Goal: Contribute content: Contribute content

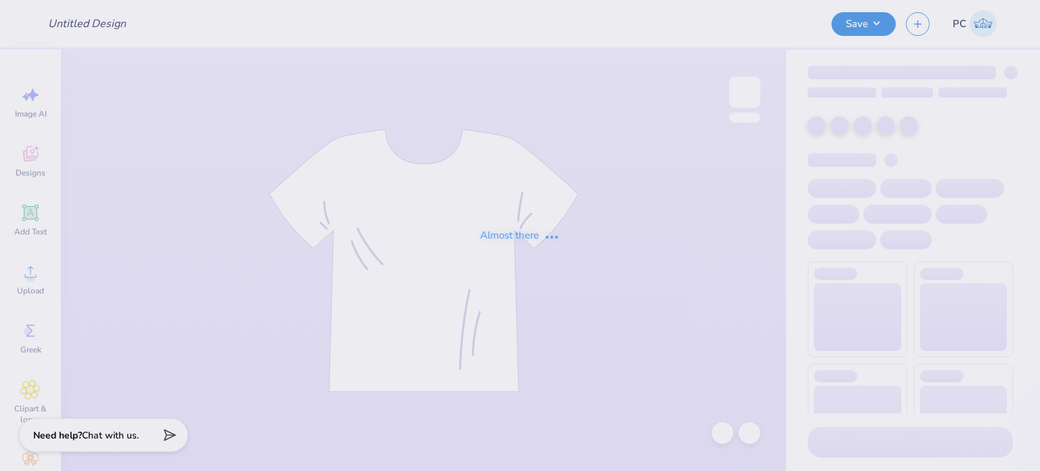
type input "DZ X SAE merch"
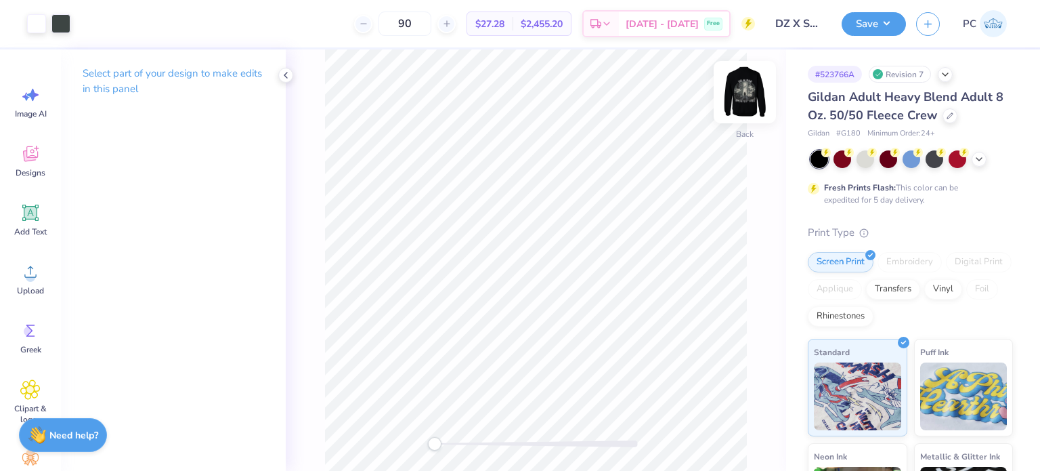
click at [752, 93] on img at bounding box center [745, 92] width 54 height 54
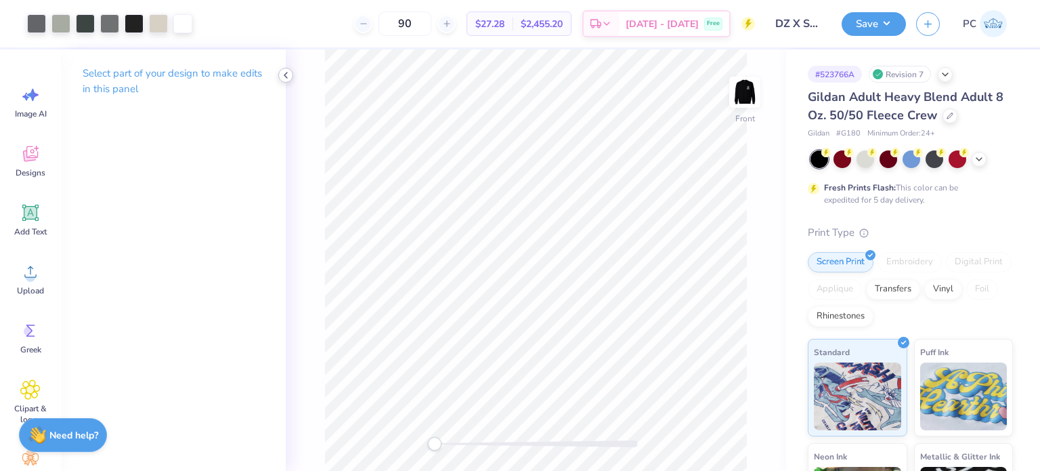
click at [290, 76] on icon at bounding box center [285, 75] width 11 height 11
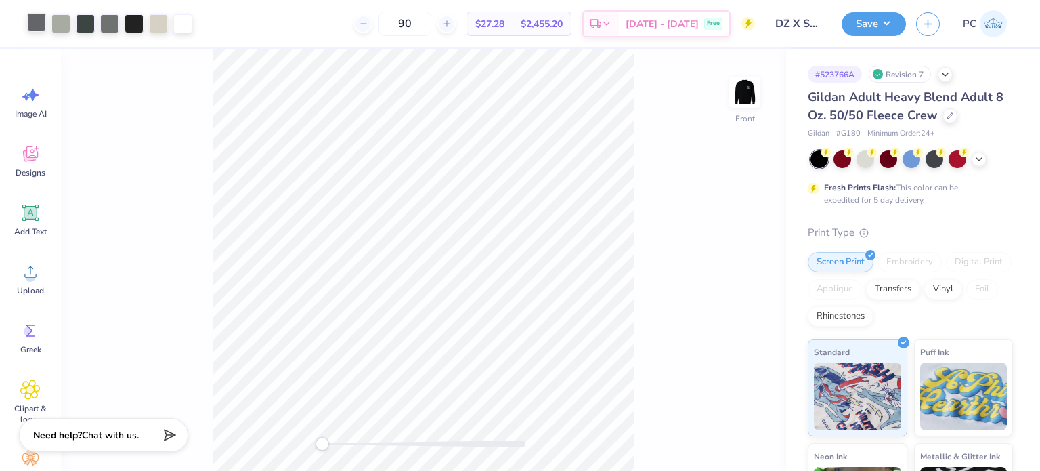
click at [35, 25] on div at bounding box center [36, 22] width 19 height 19
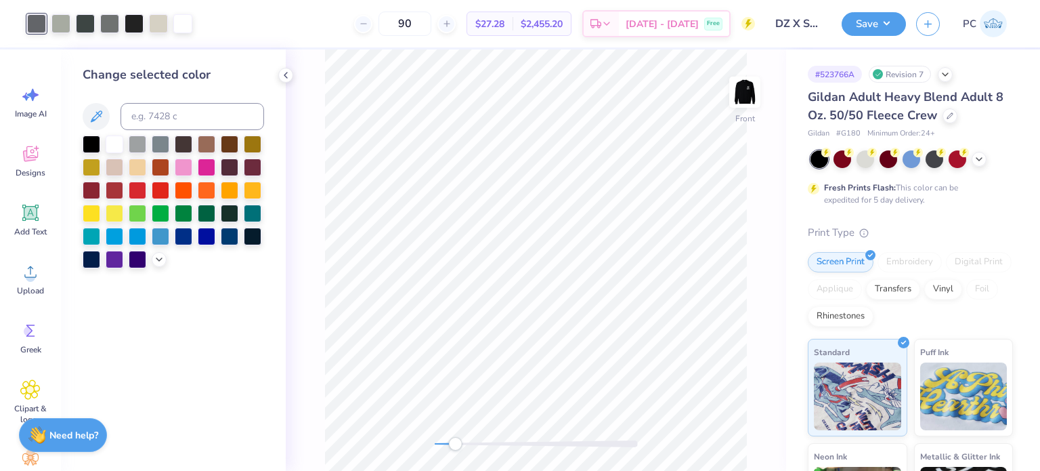
drag, startPoint x: 435, startPoint y: 443, endPoint x: 455, endPoint y: 449, distance: 20.4
click at [455, 449] on div "Accessibility label" at bounding box center [455, 444] width 14 height 14
click at [137, 190] on div at bounding box center [138, 189] width 18 height 18
click at [723, 441] on div at bounding box center [723, 433] width 22 height 22
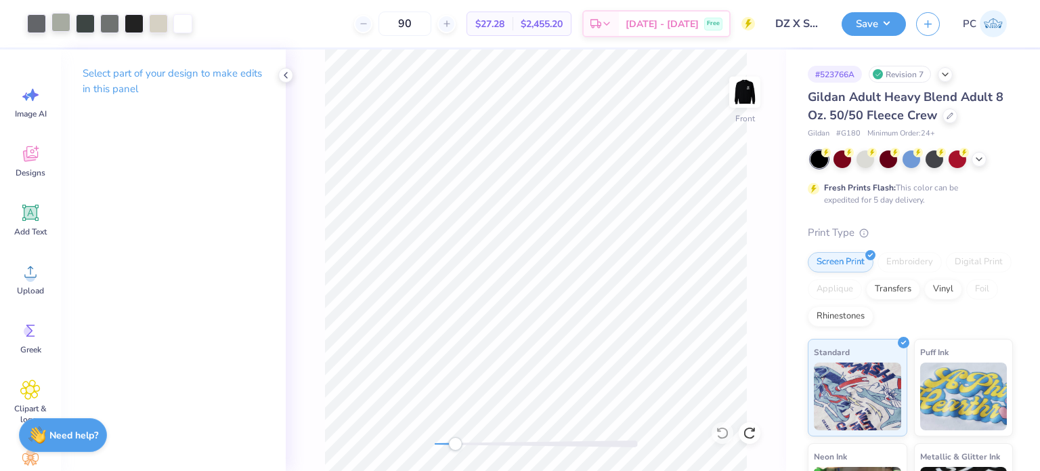
click at [60, 26] on div at bounding box center [60, 22] width 19 height 19
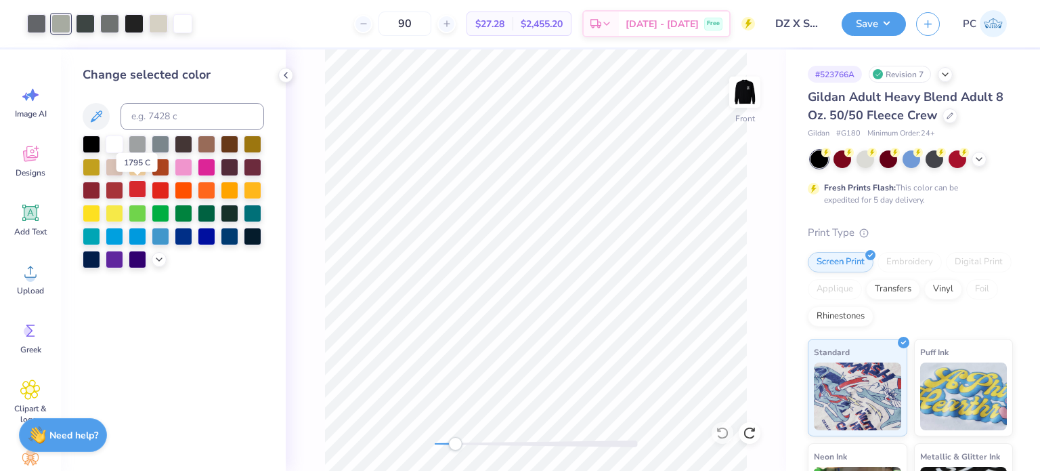
click at [135, 192] on div at bounding box center [138, 189] width 18 height 18
click at [720, 437] on icon at bounding box center [722, 433] width 12 height 12
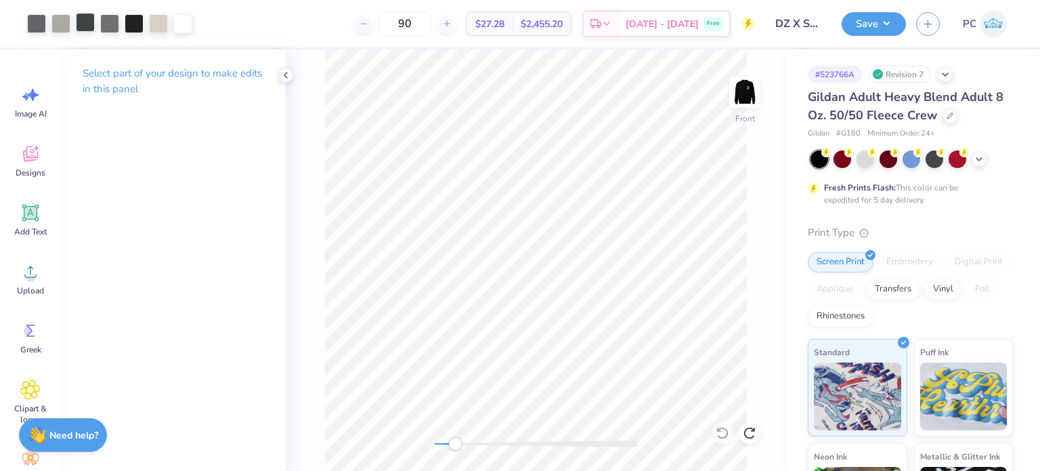
click at [89, 27] on div at bounding box center [85, 22] width 19 height 19
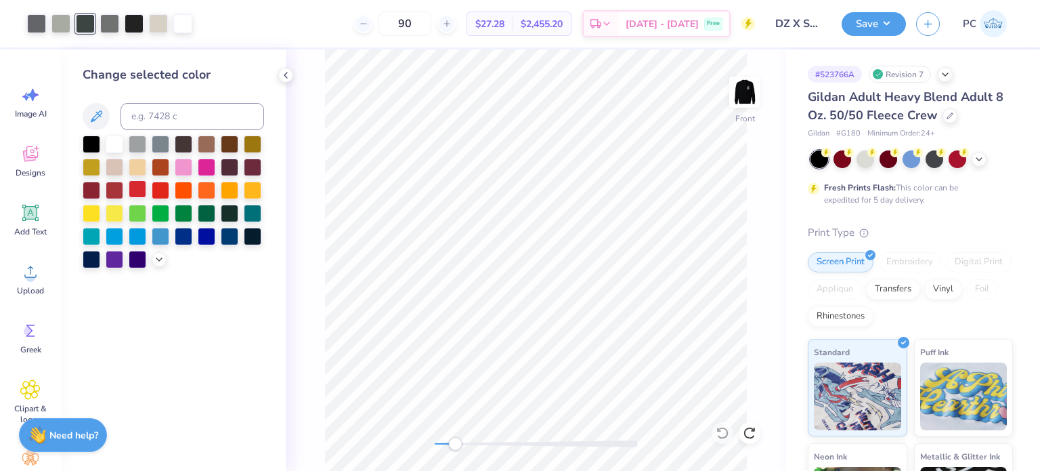
click at [137, 189] on div at bounding box center [138, 189] width 18 height 18
click at [720, 430] on icon at bounding box center [723, 433] width 14 height 14
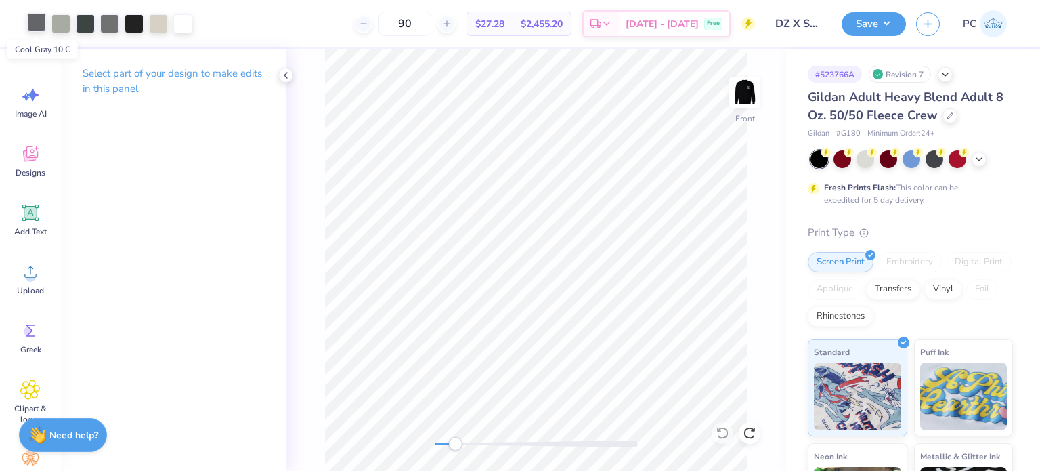
click at [40, 26] on div at bounding box center [36, 22] width 19 height 19
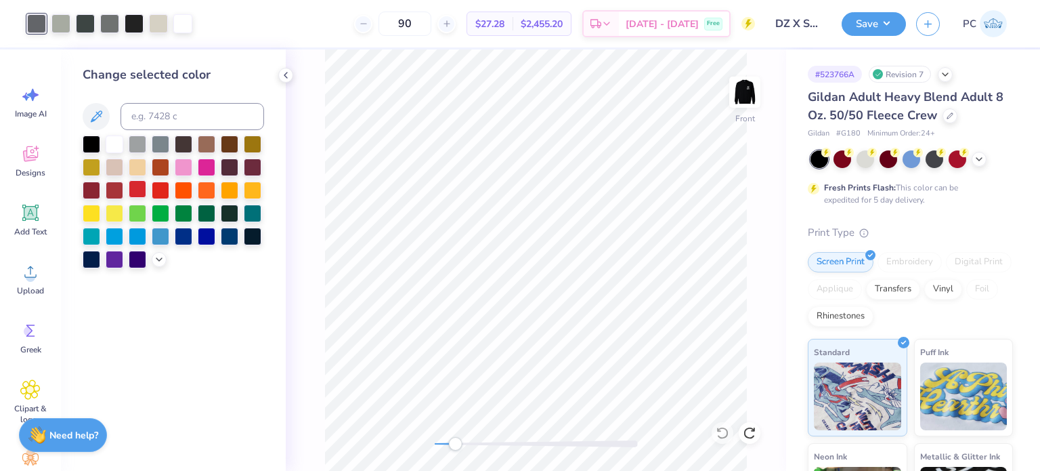
click at [140, 187] on div at bounding box center [138, 189] width 18 height 18
click at [724, 433] on icon at bounding box center [723, 433] width 14 height 14
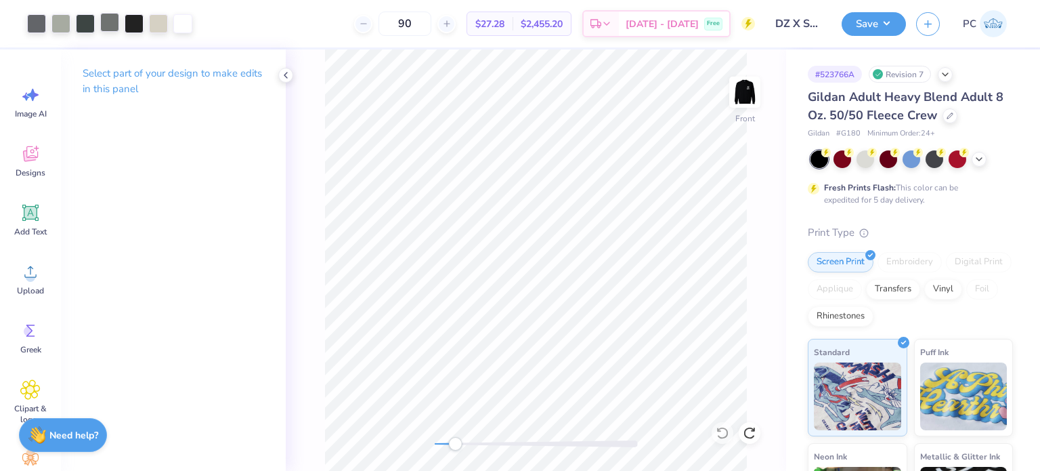
click at [111, 22] on div at bounding box center [109, 22] width 19 height 19
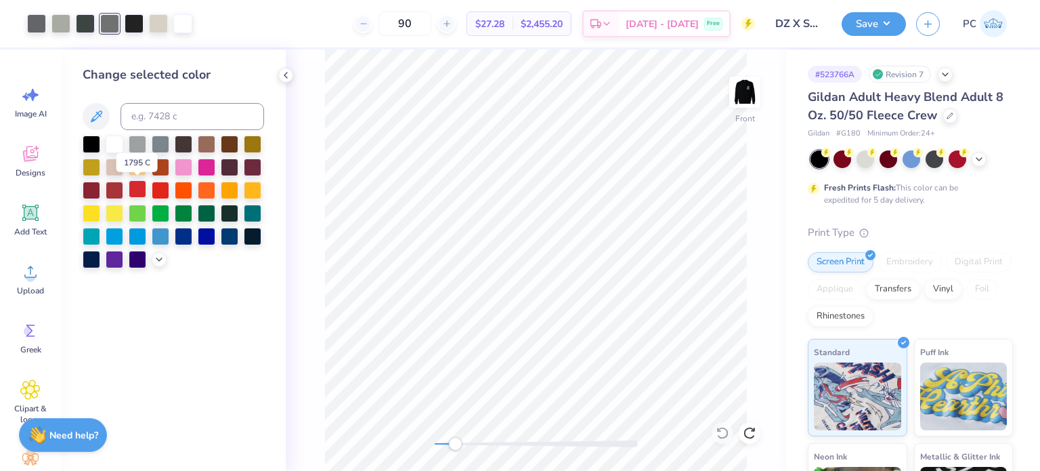
click at [142, 189] on div at bounding box center [138, 189] width 18 height 18
click at [722, 435] on icon at bounding box center [723, 433] width 14 height 14
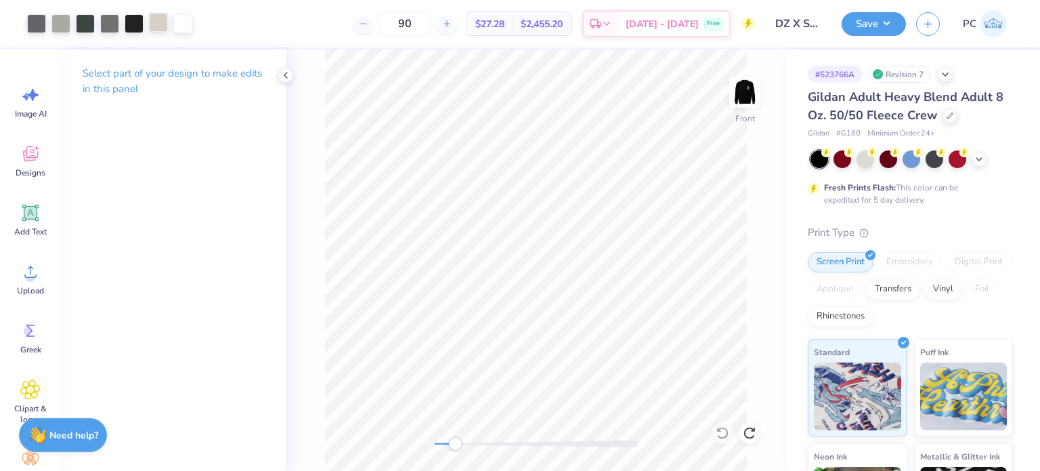
click at [158, 22] on div at bounding box center [158, 22] width 19 height 19
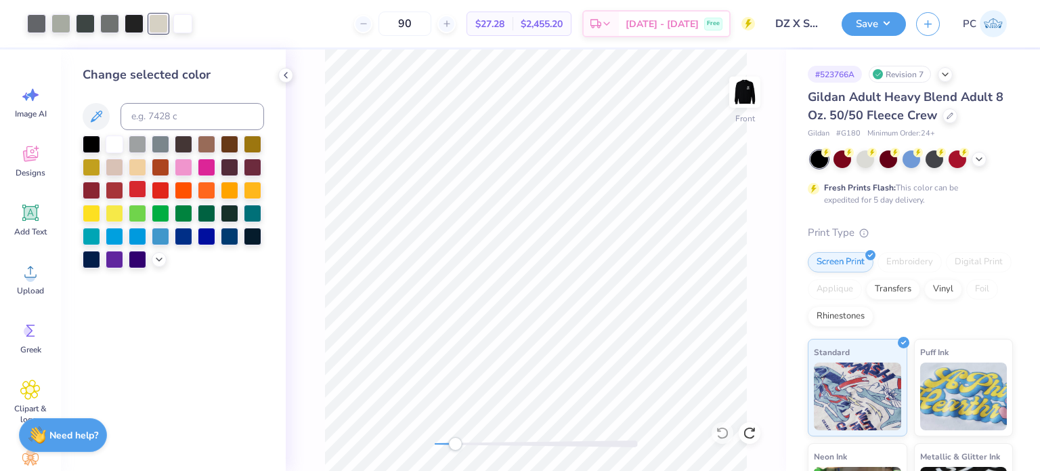
click at [133, 191] on div at bounding box center [138, 189] width 18 height 18
click at [724, 433] on icon at bounding box center [723, 433] width 14 height 14
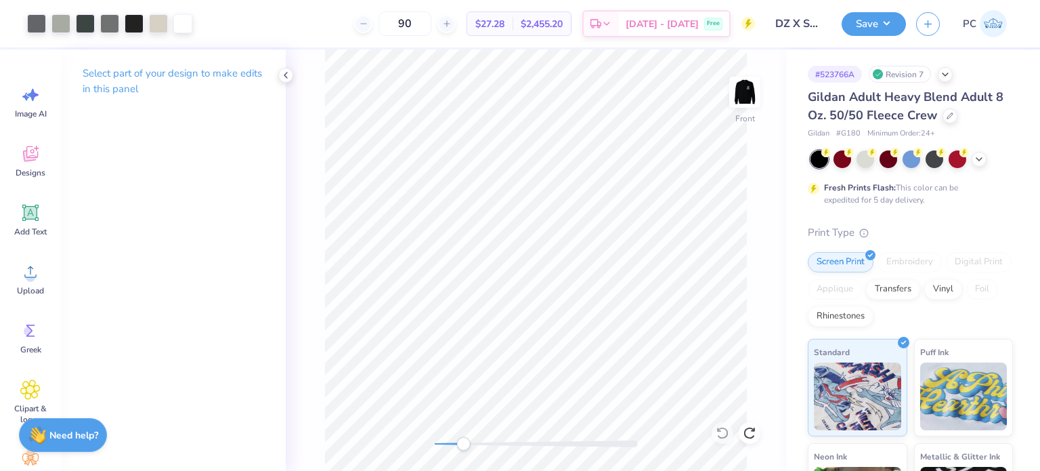
drag, startPoint x: 456, startPoint y: 443, endPoint x: 463, endPoint y: 443, distance: 7.4
click at [463, 443] on div "Accessibility label" at bounding box center [463, 444] width 14 height 14
click at [743, 97] on img at bounding box center [745, 92] width 54 height 54
click at [752, 339] on div "Back" at bounding box center [536, 259] width 500 height 421
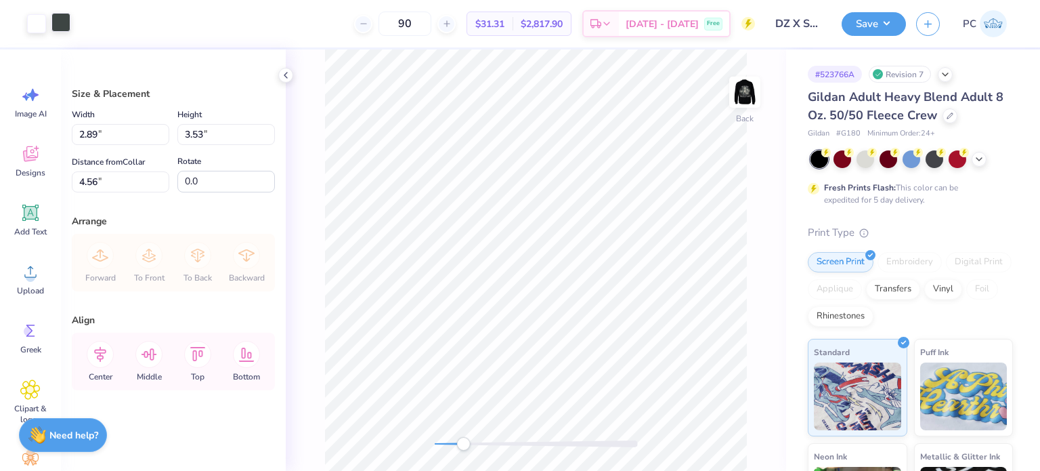
click at [67, 26] on div at bounding box center [60, 22] width 19 height 19
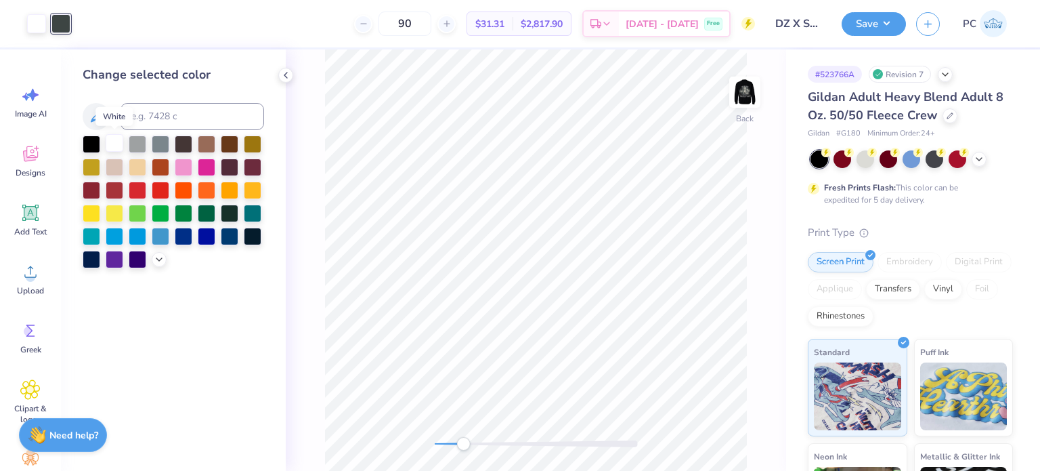
click at [116, 140] on div at bounding box center [115, 143] width 18 height 18
click at [283, 68] on div at bounding box center [285, 75] width 15 height 15
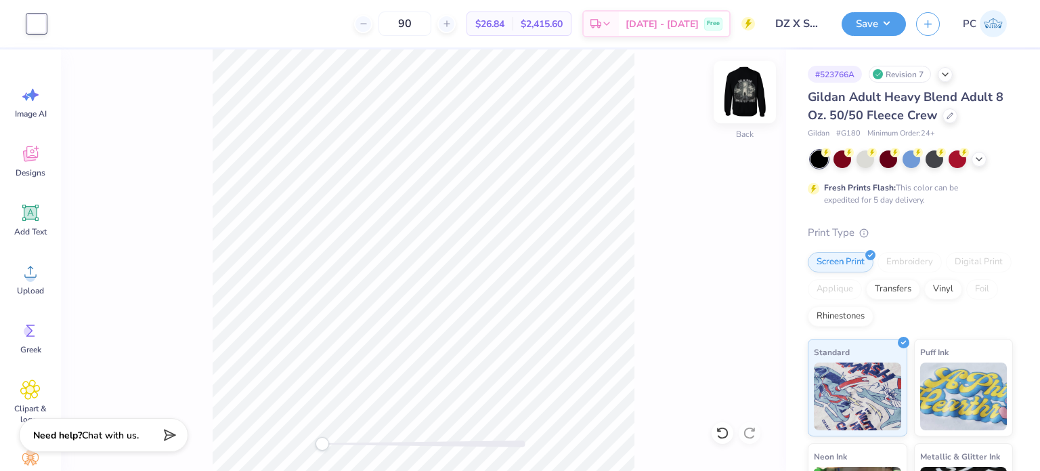
click at [739, 91] on img at bounding box center [745, 92] width 54 height 54
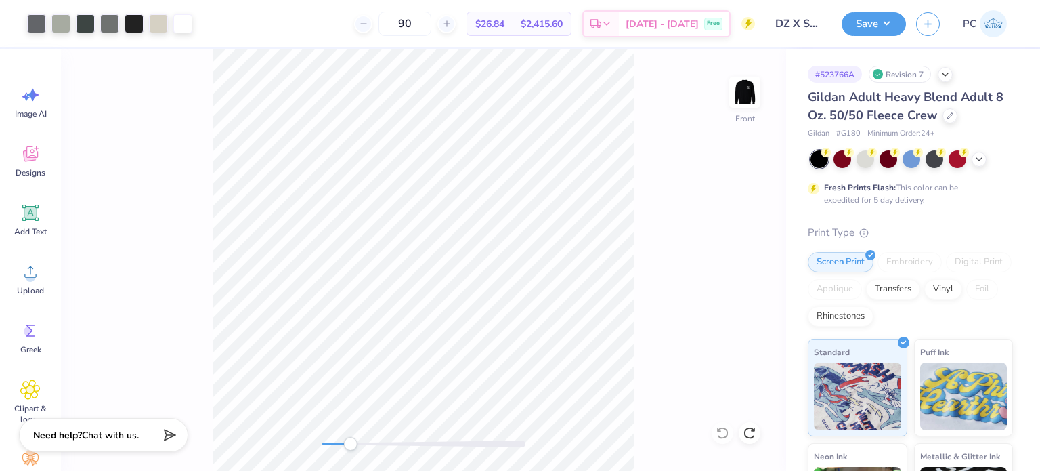
drag, startPoint x: 323, startPoint y: 448, endPoint x: 350, endPoint y: 449, distance: 27.1
click at [350, 449] on div "Accessibility label" at bounding box center [350, 444] width 14 height 14
click at [38, 26] on div at bounding box center [36, 22] width 19 height 19
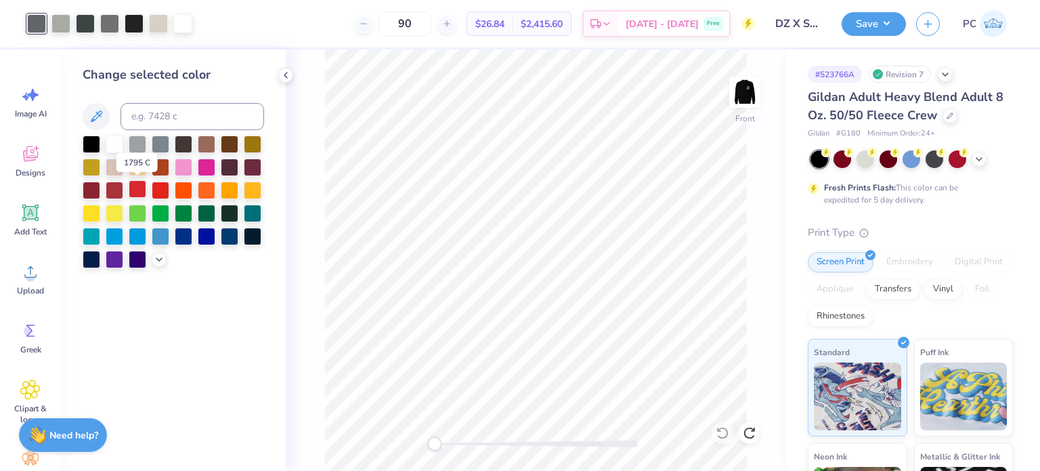
click at [136, 188] on div at bounding box center [138, 189] width 18 height 18
click at [721, 432] on icon at bounding box center [723, 433] width 14 height 14
